Goal: Find specific page/section: Find specific page/section

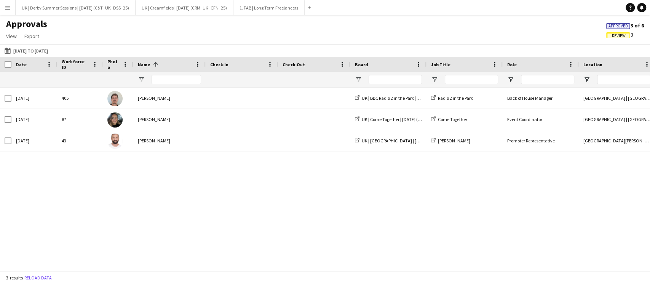
click at [6, 8] on app-icon "Menu" at bounding box center [8, 8] width 6 height 6
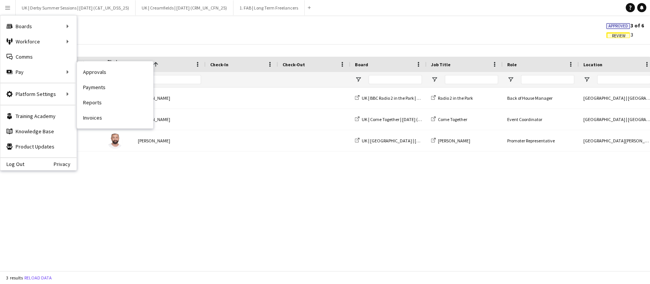
click at [92, 126] on nav "Approvals Payments Reports Invoices" at bounding box center [115, 94] width 76 height 67
click at [94, 120] on link "Invoices" at bounding box center [115, 117] width 76 height 15
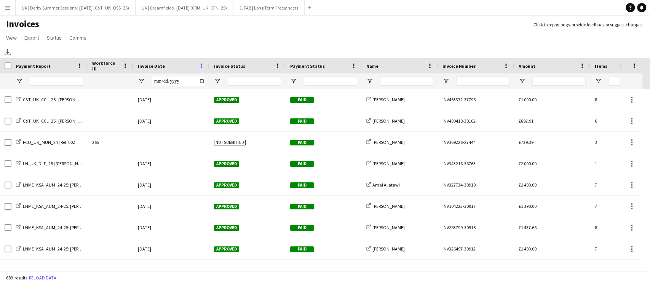
click at [201, 65] on span at bounding box center [201, 65] width 7 height 7
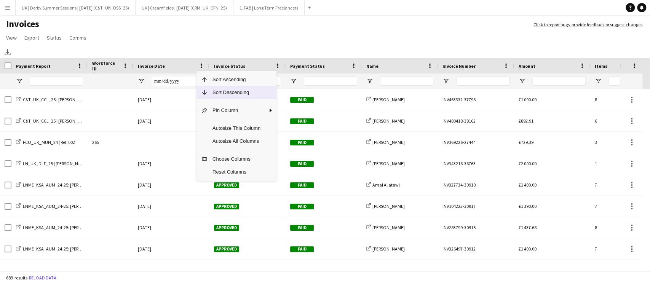
click at [215, 96] on span "Sort Descending" at bounding box center [236, 92] width 57 height 13
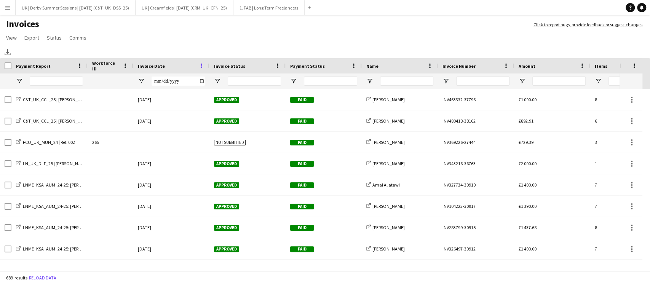
click at [203, 65] on span at bounding box center [201, 65] width 7 height 7
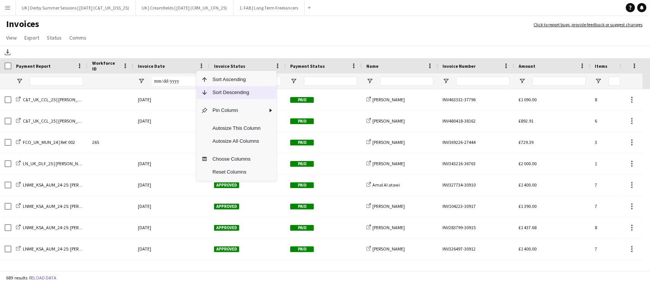
click at [223, 95] on span "Sort Descending" at bounding box center [236, 92] width 57 height 13
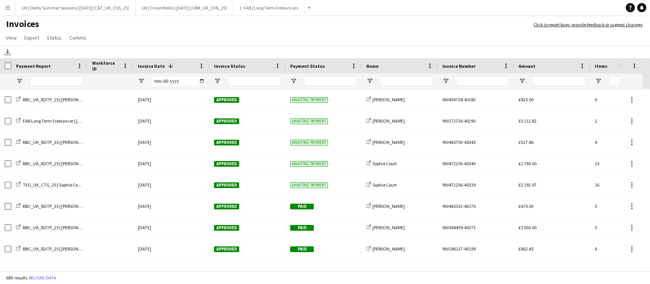
click at [7, 11] on button "Menu" at bounding box center [7, 7] width 15 height 15
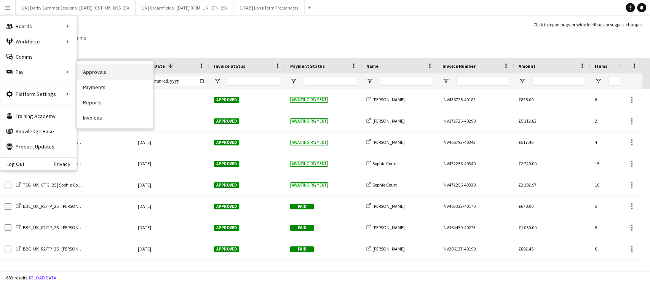
click at [118, 69] on link "Approvals" at bounding box center [115, 71] width 76 height 15
